Goal: Task Accomplishment & Management: Manage account settings

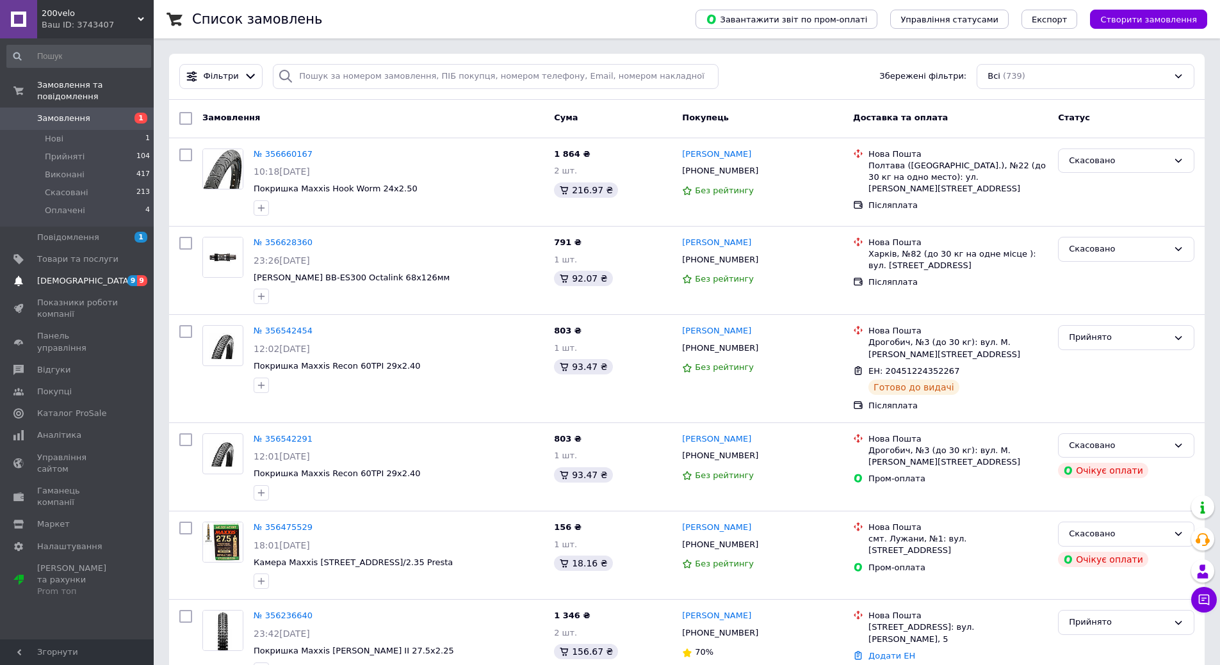
click at [86, 275] on span "[DEMOGRAPHIC_DATA]" at bounding box center [77, 281] width 81 height 12
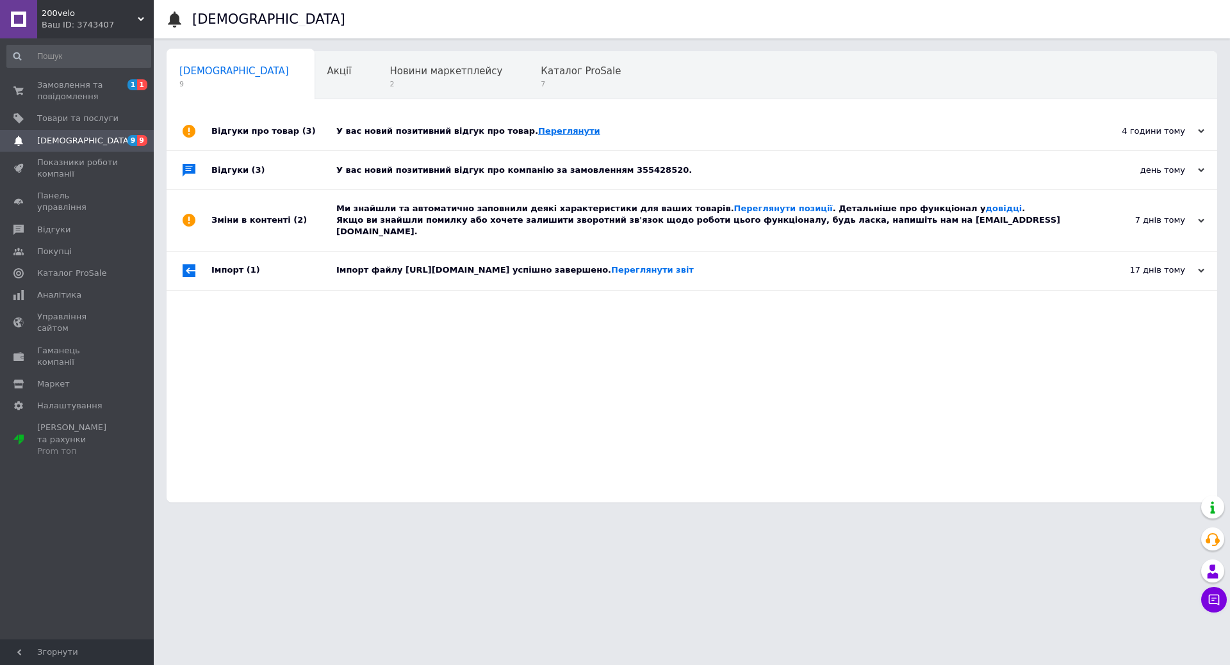
click at [538, 133] on link "Переглянути" at bounding box center [569, 131] width 62 height 10
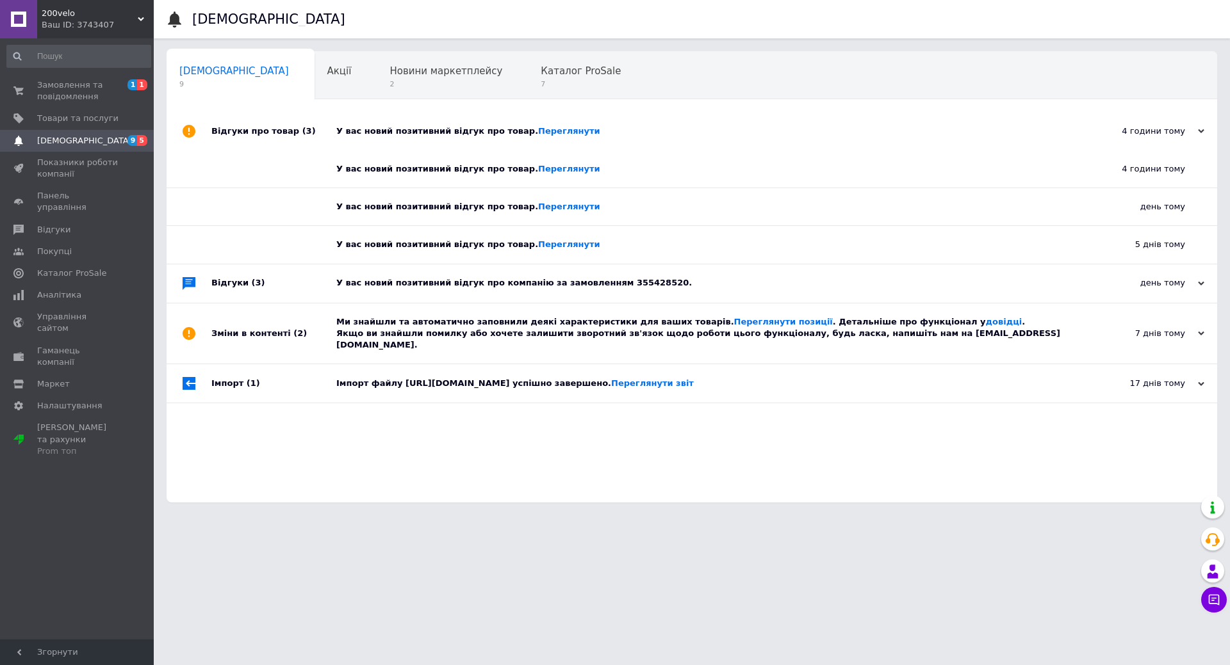
click at [423, 130] on div "У вас новий позитивний відгук про товар. [GEOGRAPHIC_DATA]" at bounding box center [706, 132] width 740 height 12
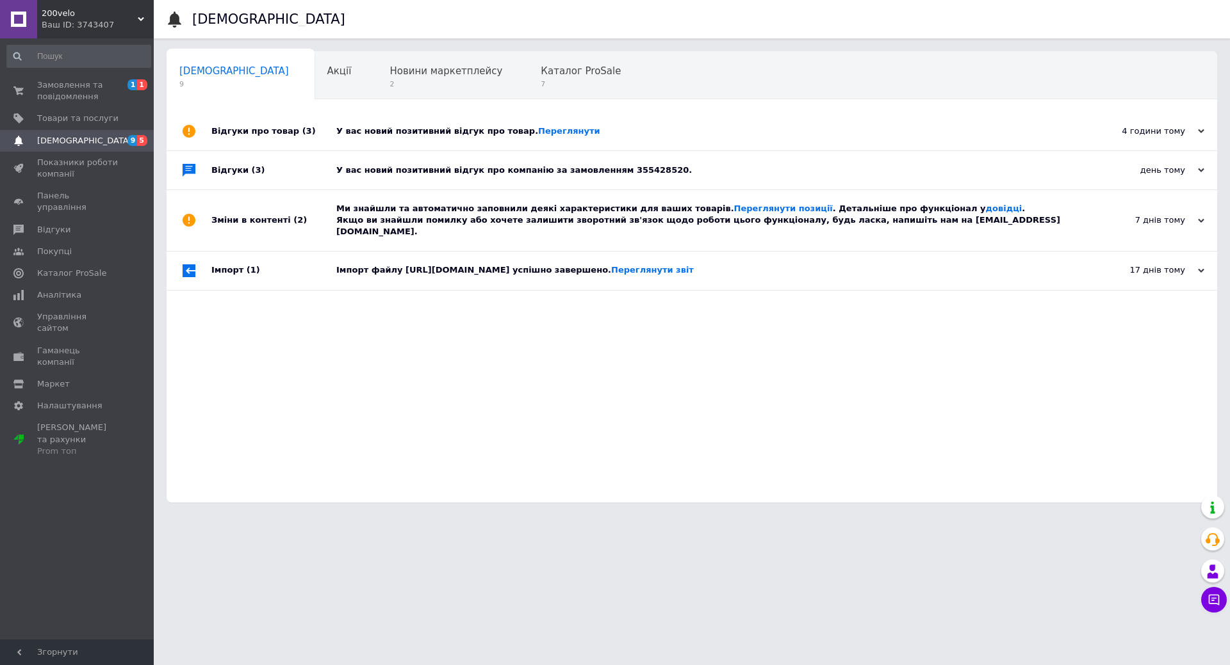
click at [423, 130] on div "У вас новий позитивний відгук про товар. [GEOGRAPHIC_DATA]" at bounding box center [706, 132] width 740 height 12
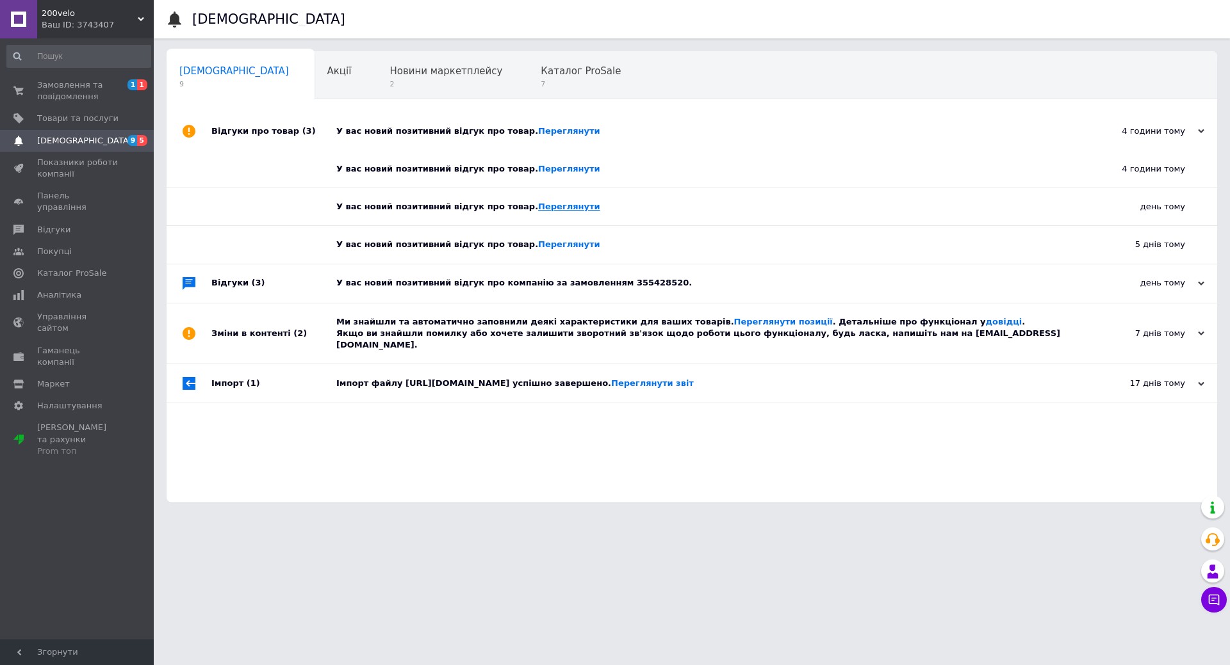
click at [538, 207] on link "Переглянути" at bounding box center [569, 207] width 62 height 10
click at [538, 241] on link "Переглянути" at bounding box center [569, 245] width 62 height 10
click at [481, 282] on div "У вас новий позитивний відгук про компанію за замовленням 355428520." at bounding box center [706, 283] width 740 height 12
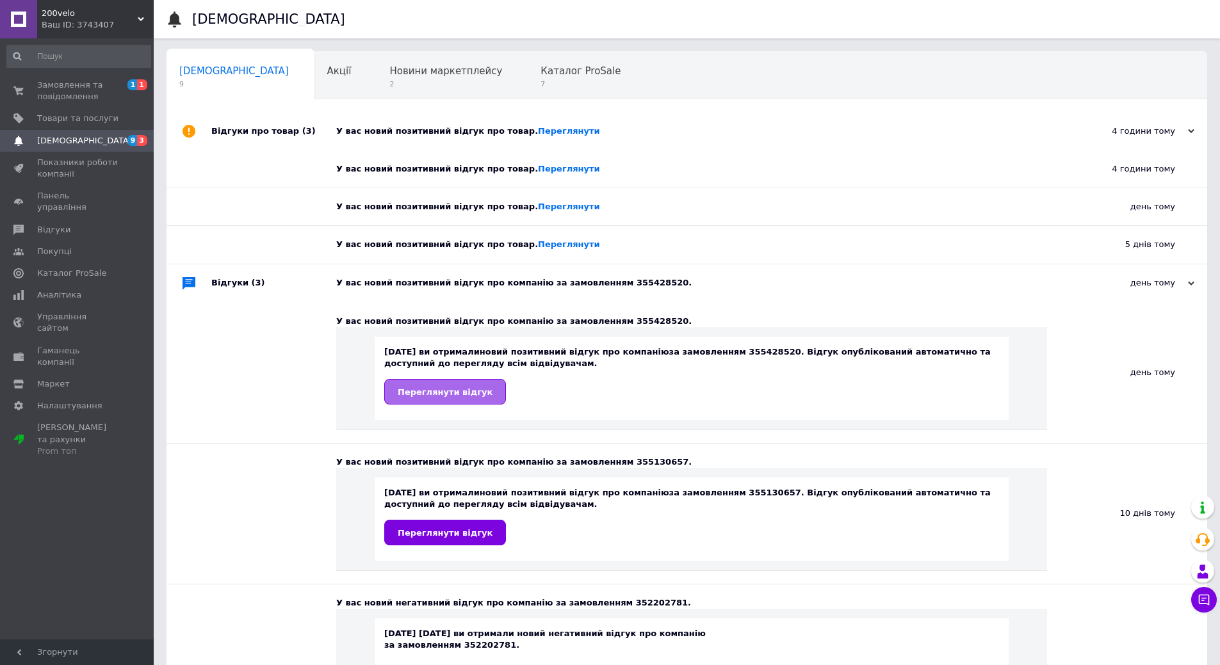
click at [445, 393] on span "Переглянути відгук" at bounding box center [445, 392] width 95 height 10
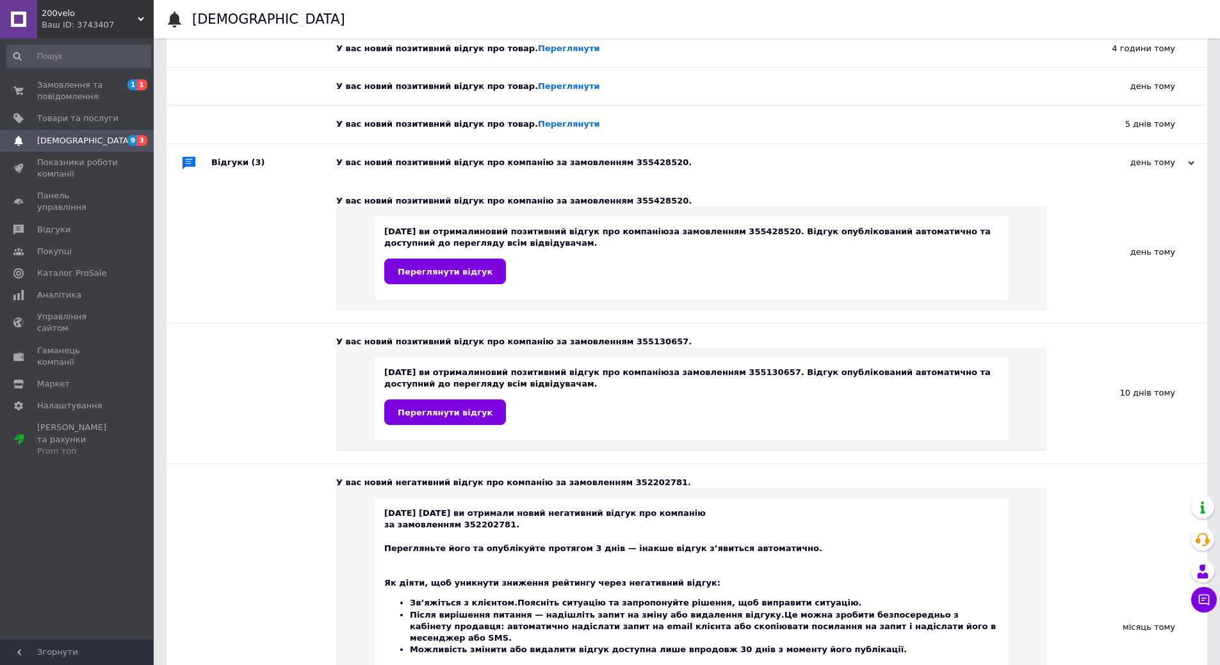
scroll to position [128, 0]
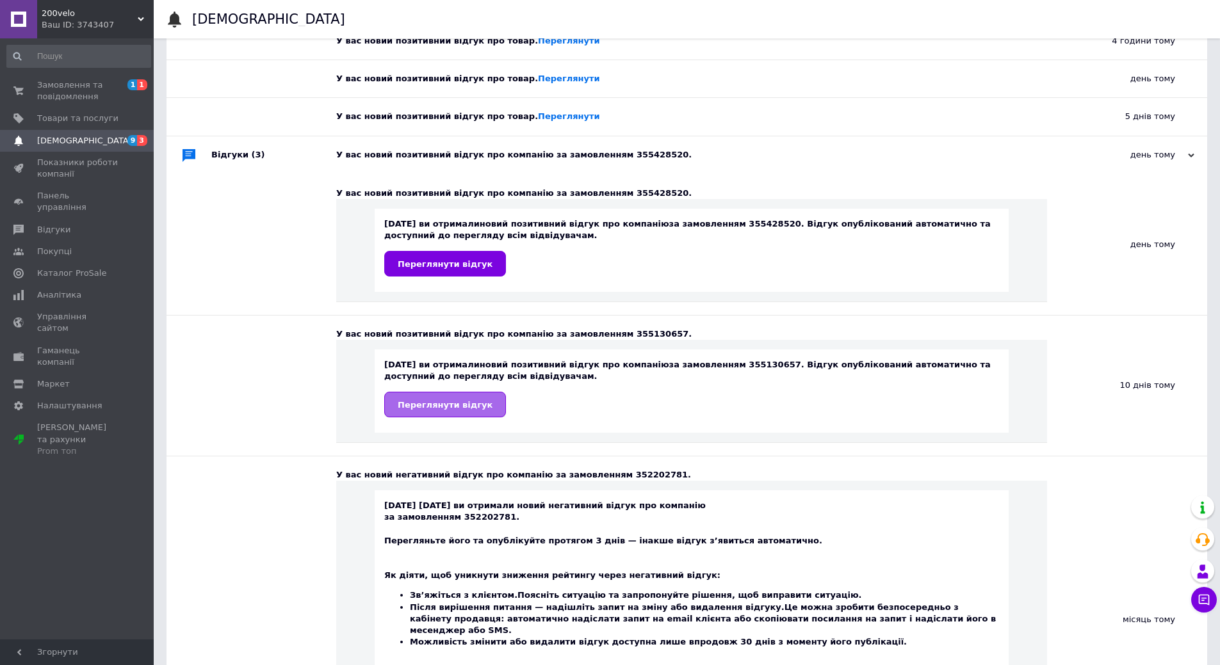
click at [434, 405] on span "Переглянути відгук" at bounding box center [445, 405] width 95 height 10
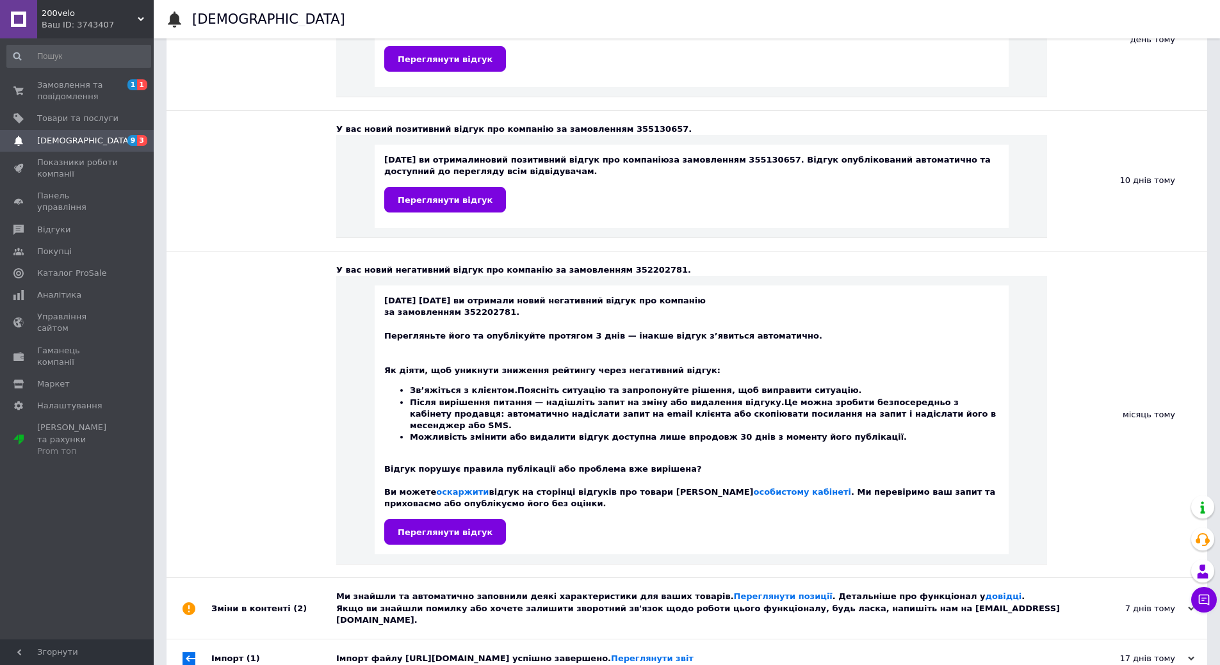
scroll to position [337, 0]
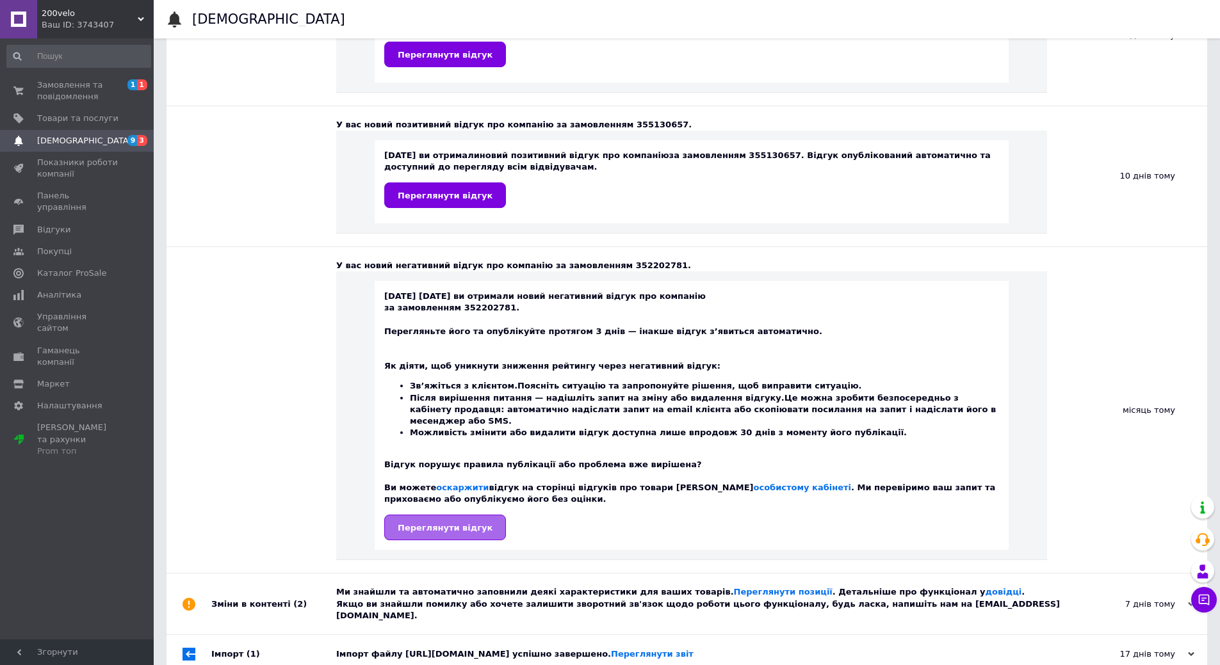
click at [462, 523] on span "Переглянути відгук" at bounding box center [445, 528] width 95 height 10
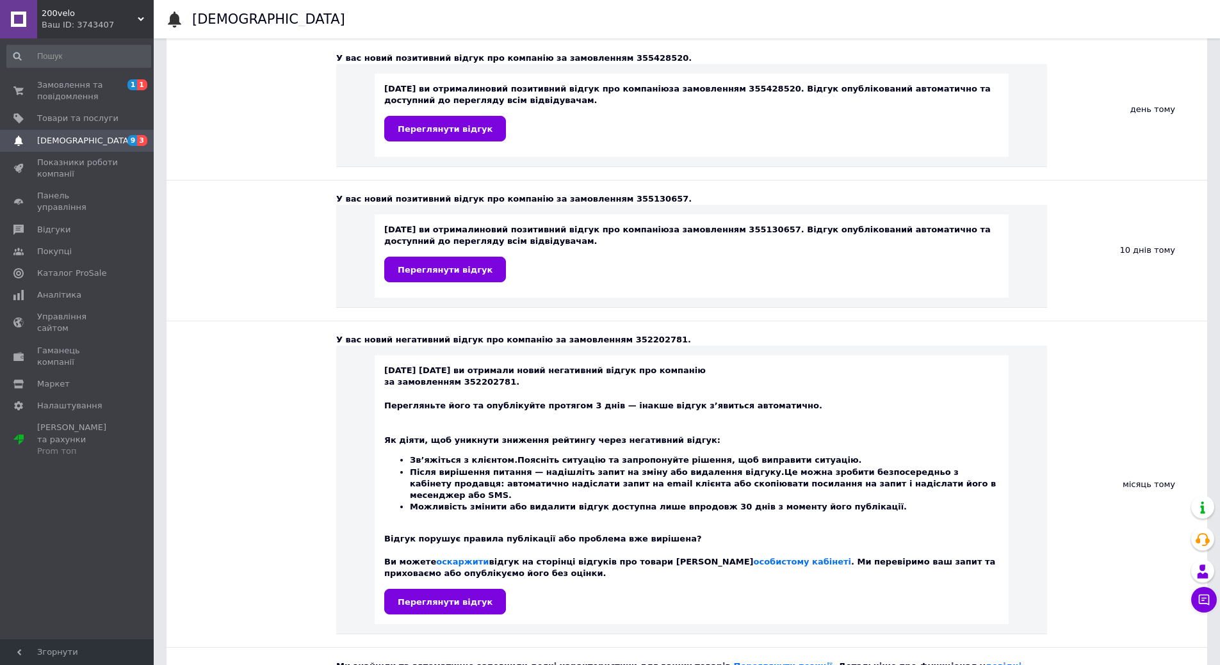
scroll to position [0, 0]
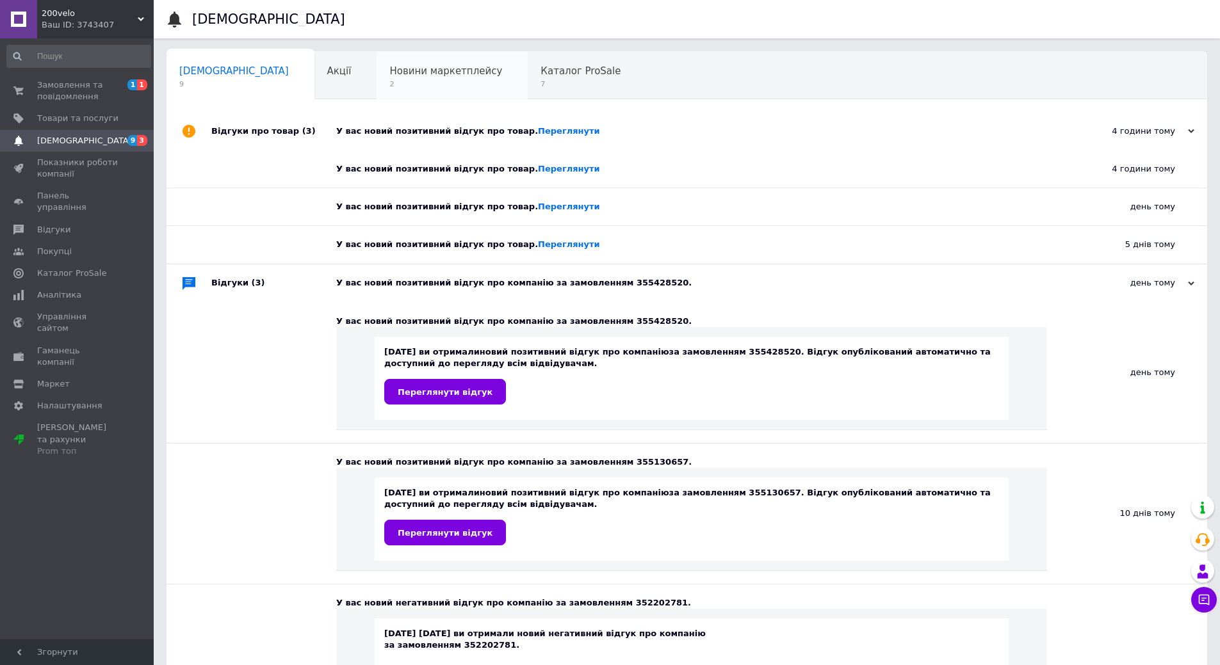
click at [392, 69] on span "Новини маркетплейсу" at bounding box center [445, 71] width 113 height 12
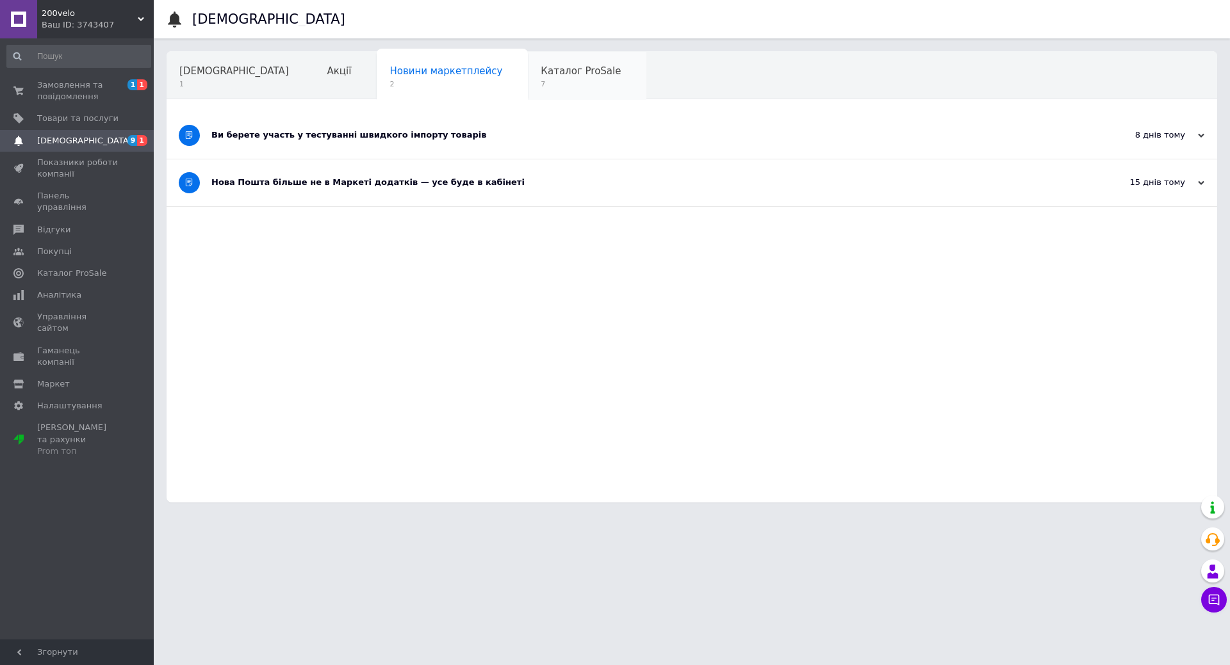
click at [540, 73] on span "Каталог ProSale" at bounding box center [580, 71] width 80 height 12
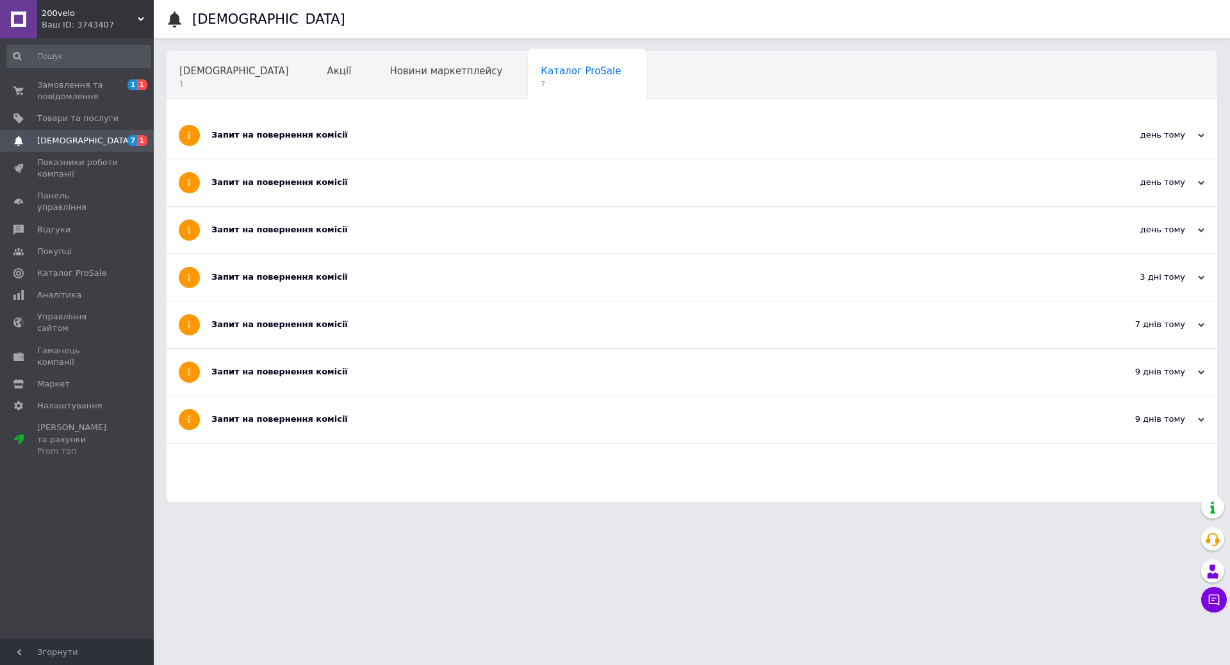
click at [290, 134] on div "Запит на повернення комісії" at bounding box center [643, 135] width 865 height 12
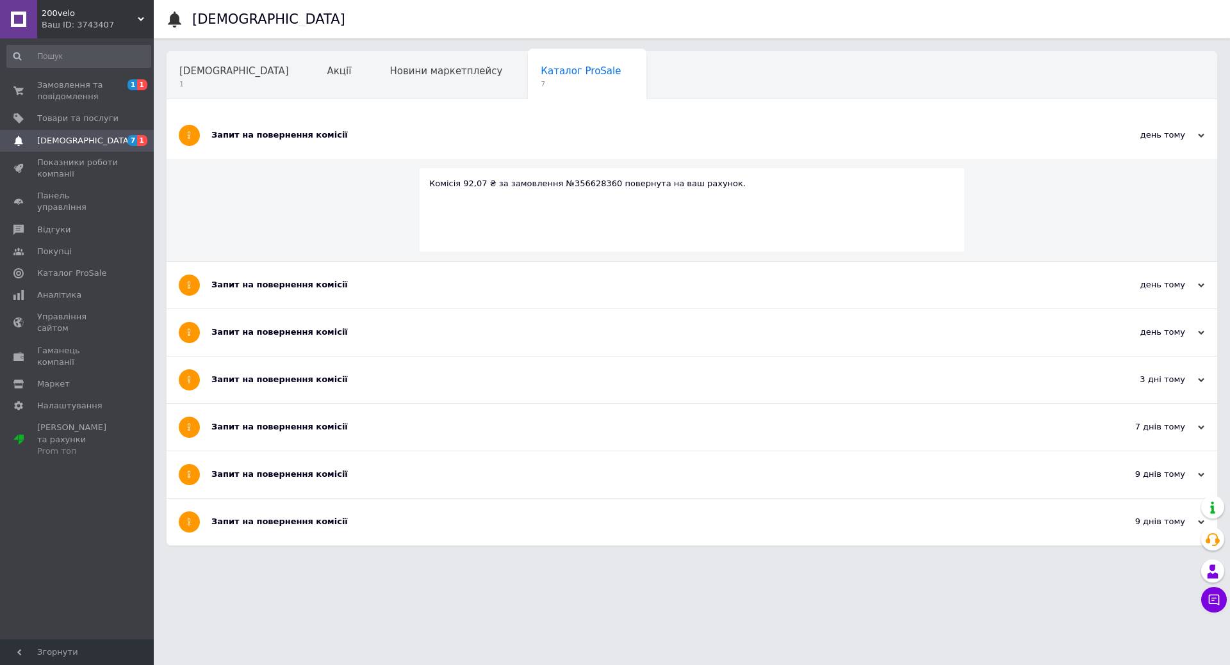
click at [303, 282] on div "Запит на повернення комісії" at bounding box center [643, 285] width 865 height 12
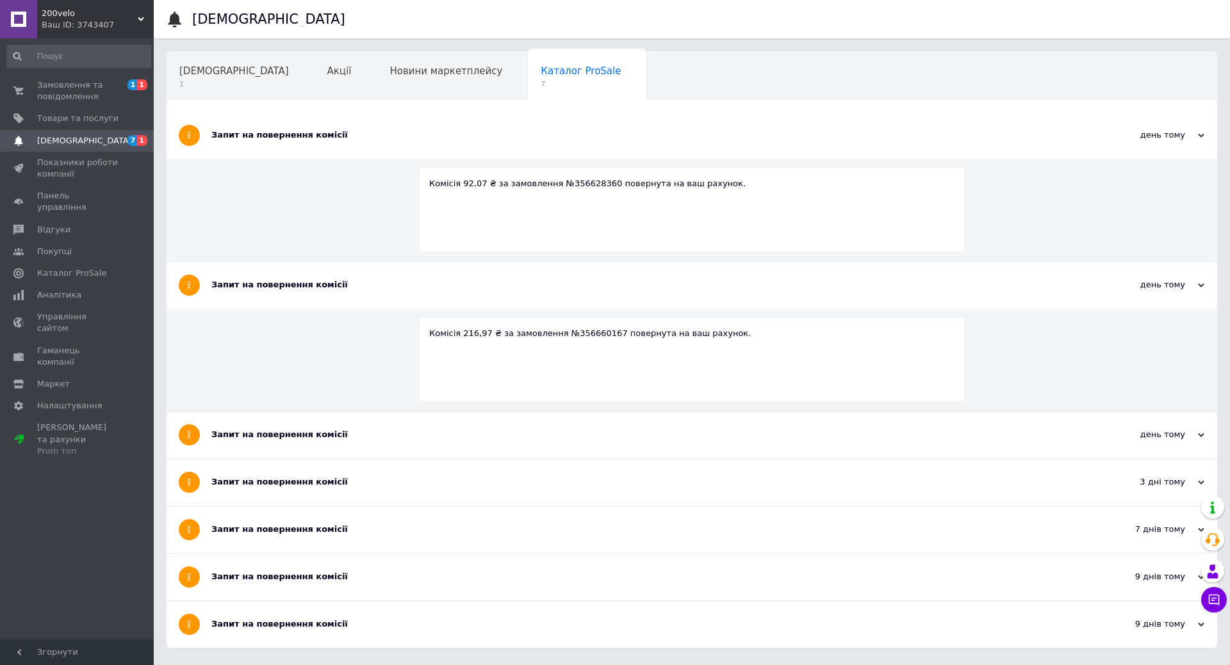
click at [307, 434] on div "Запит на повернення комісії" at bounding box center [643, 435] width 865 height 12
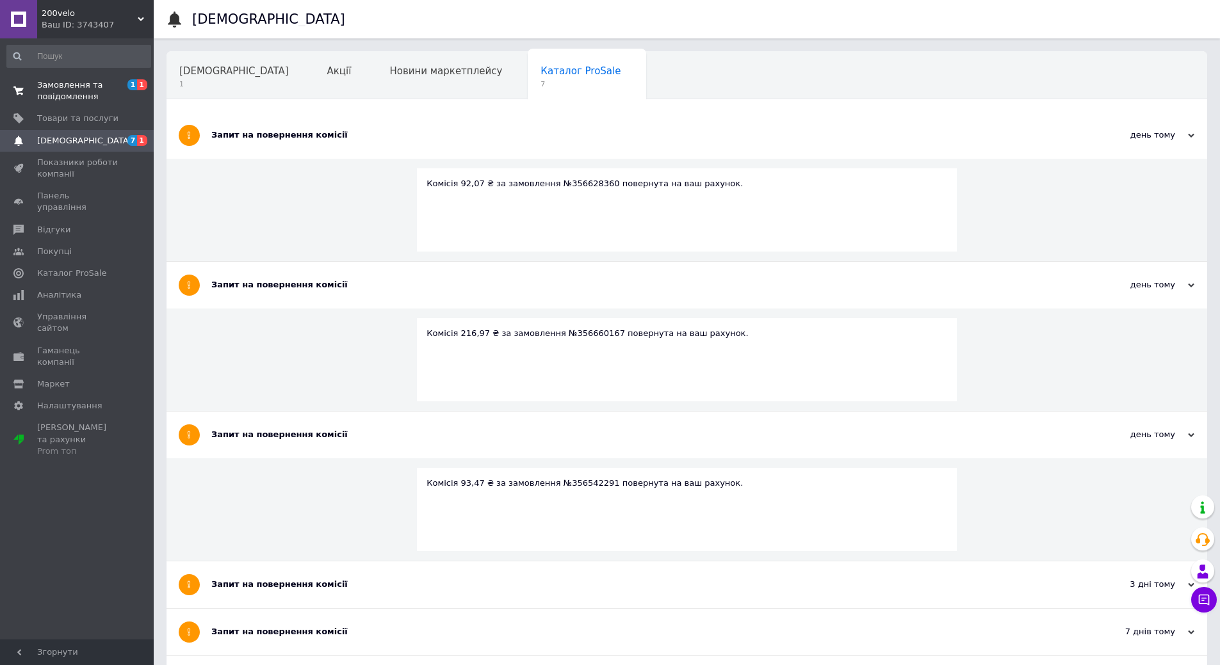
click at [101, 83] on span "Замовлення та повідомлення" at bounding box center [77, 90] width 81 height 23
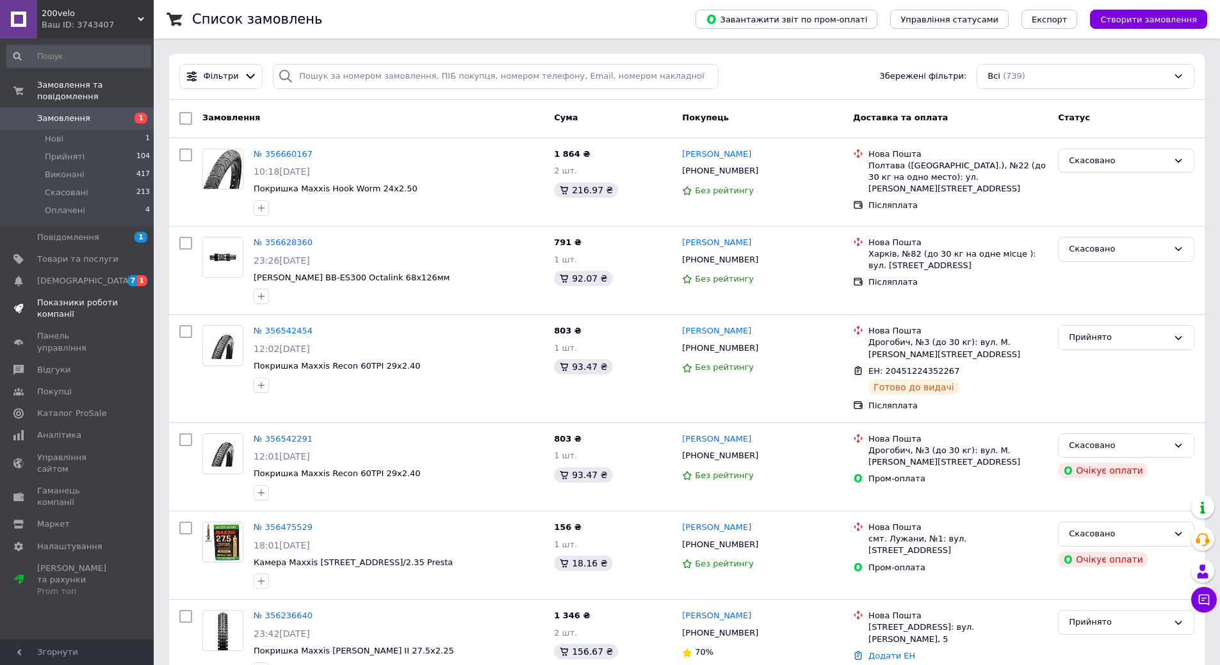
click at [63, 297] on span "Показники роботи компанії" at bounding box center [77, 308] width 81 height 23
